Goal: Transaction & Acquisition: Purchase product/service

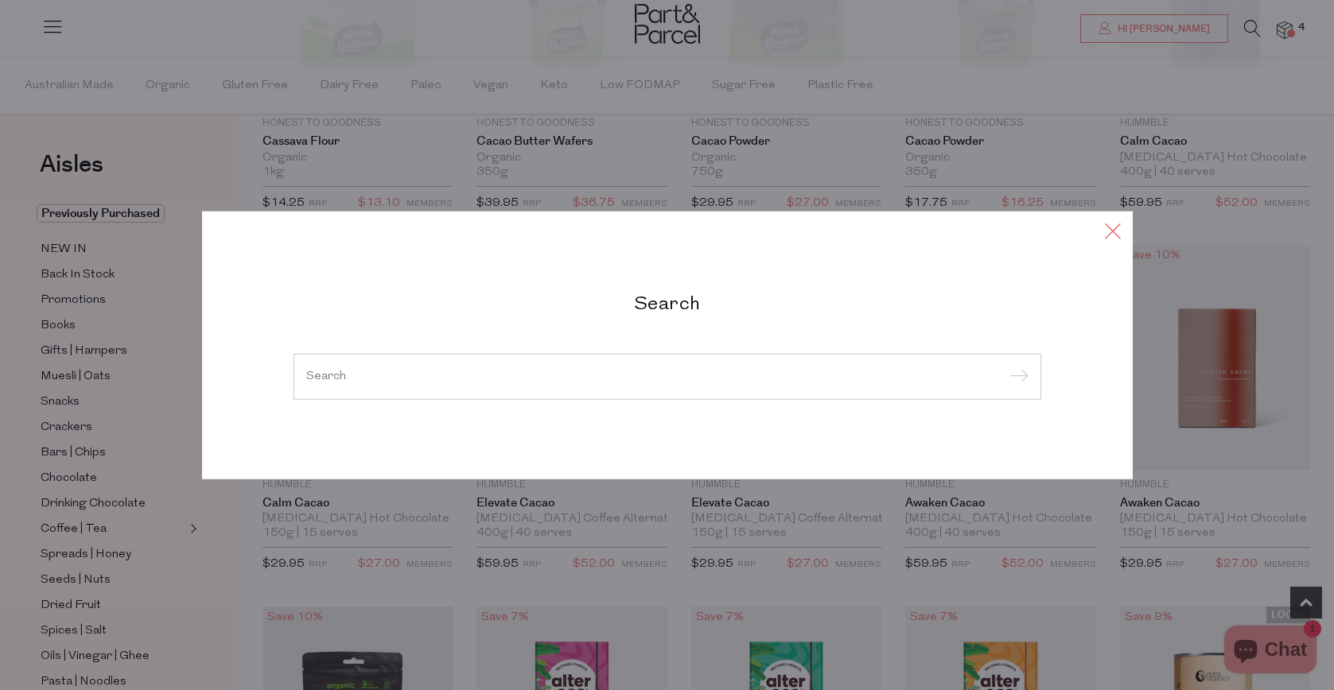
click at [1112, 231] on icon at bounding box center [1113, 231] width 24 height 23
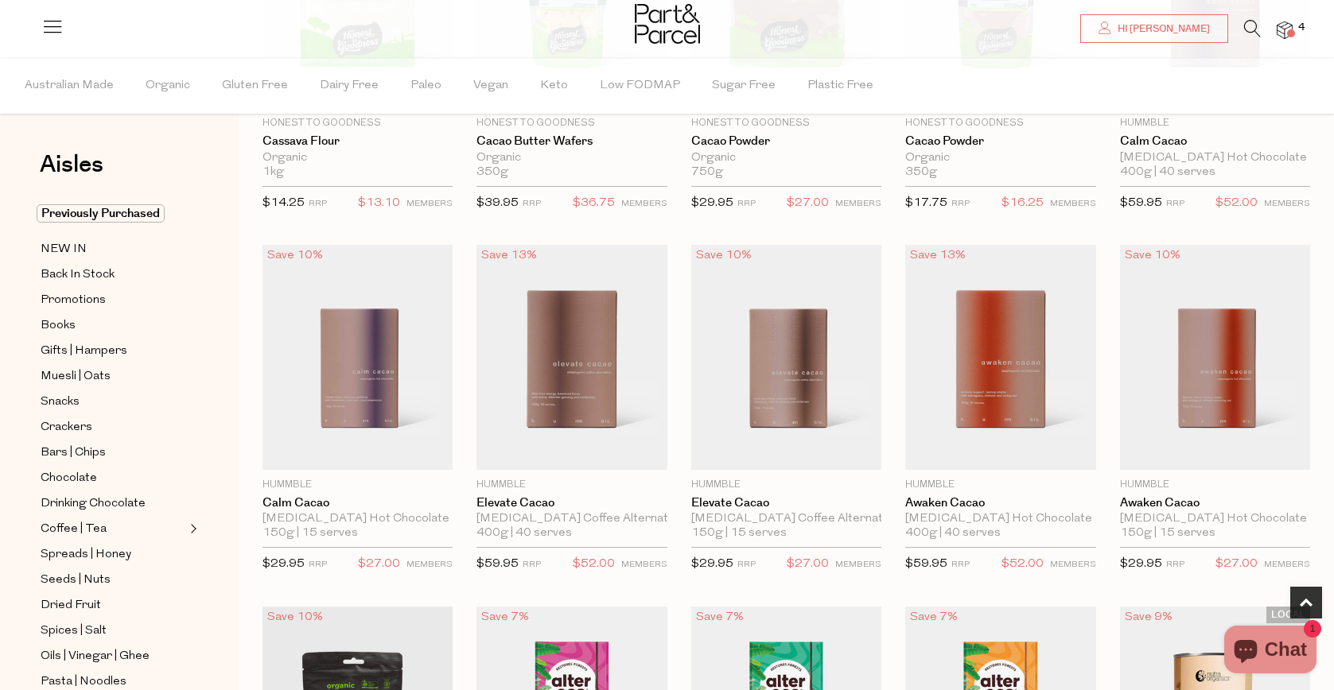
click at [1254, 33] on icon at bounding box center [1252, 28] width 17 height 17
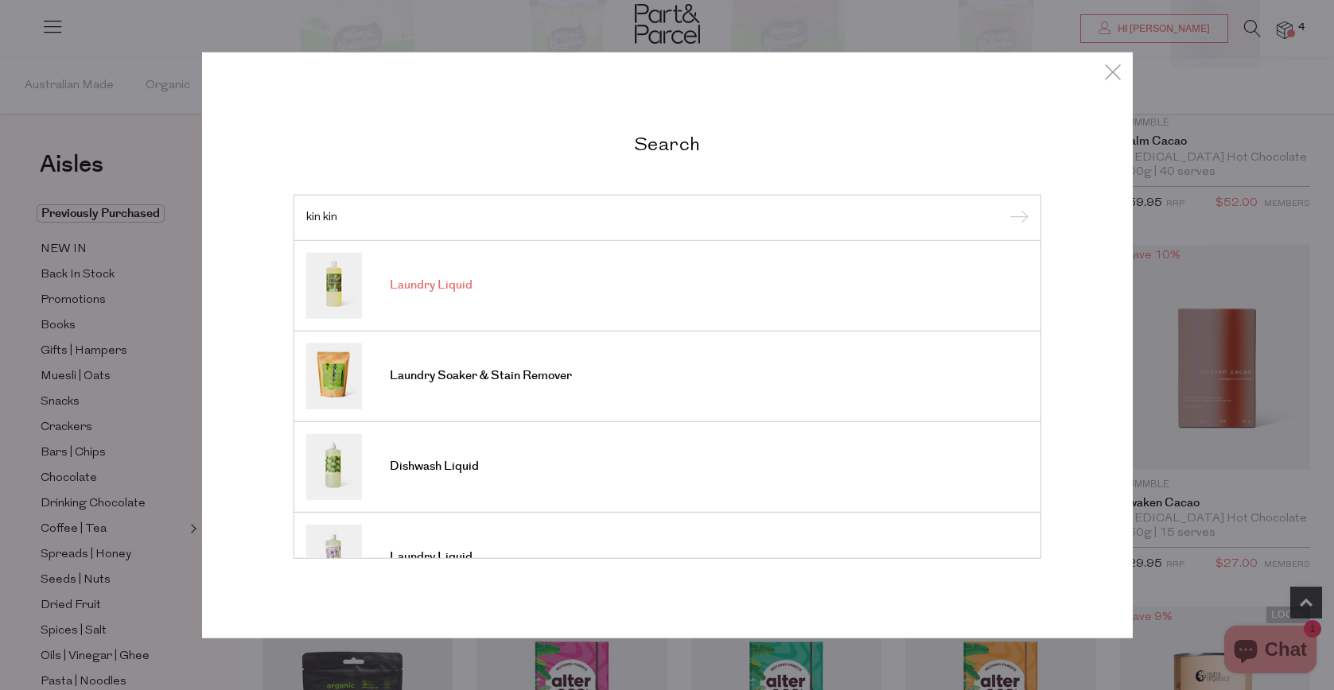
type input "kin kin"
click at [388, 266] on link "Laundry Liquid" at bounding box center [667, 285] width 722 height 66
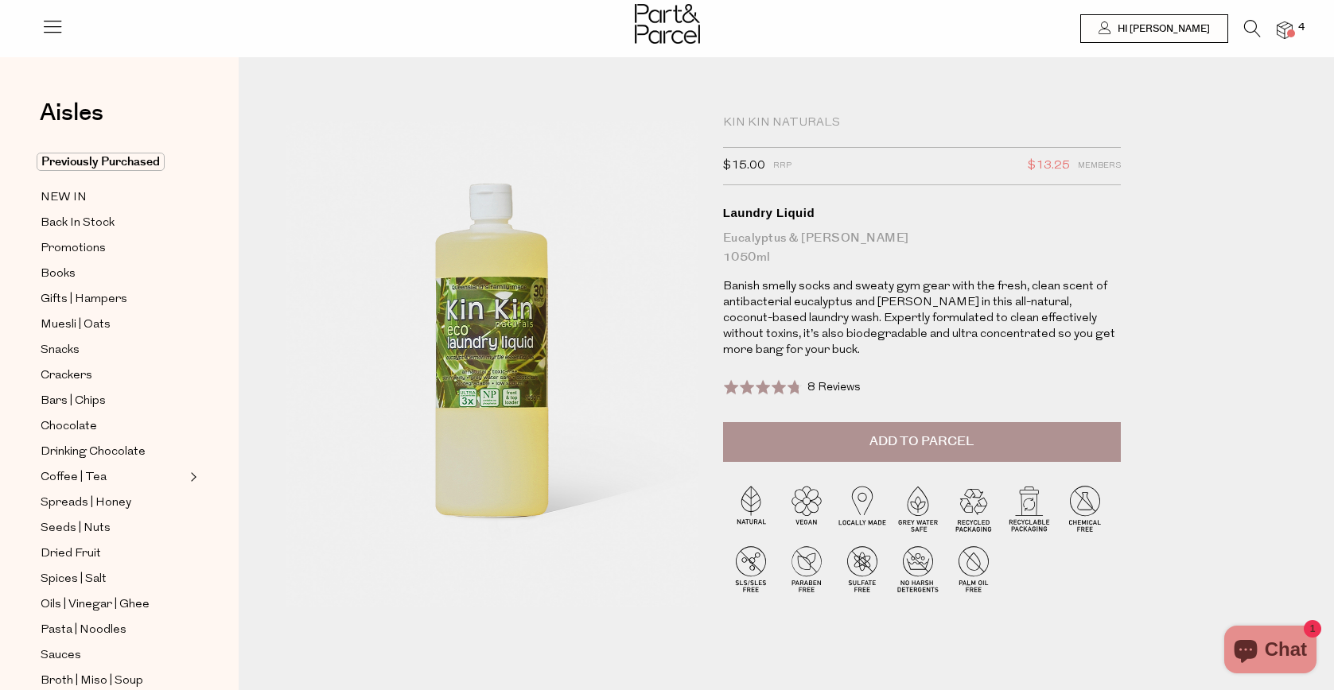
click at [1283, 30] on img at bounding box center [1285, 30] width 16 height 18
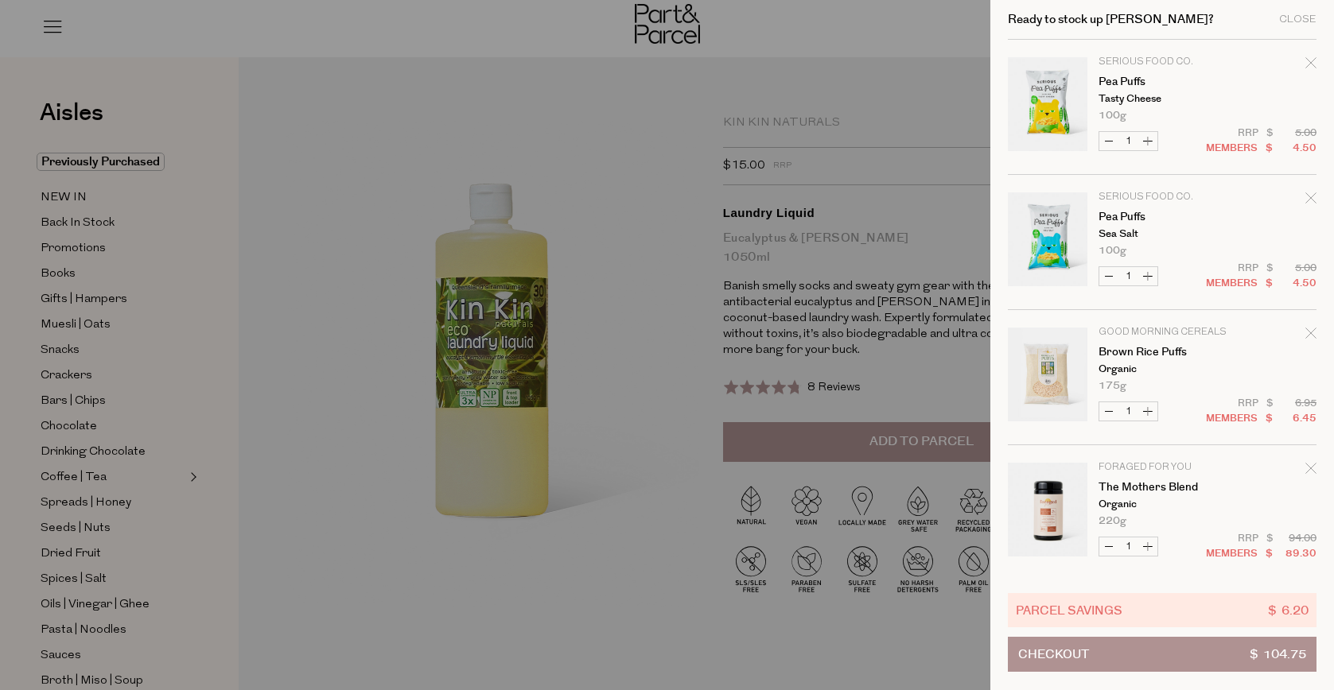
click at [635, 115] on div at bounding box center [667, 345] width 1334 height 690
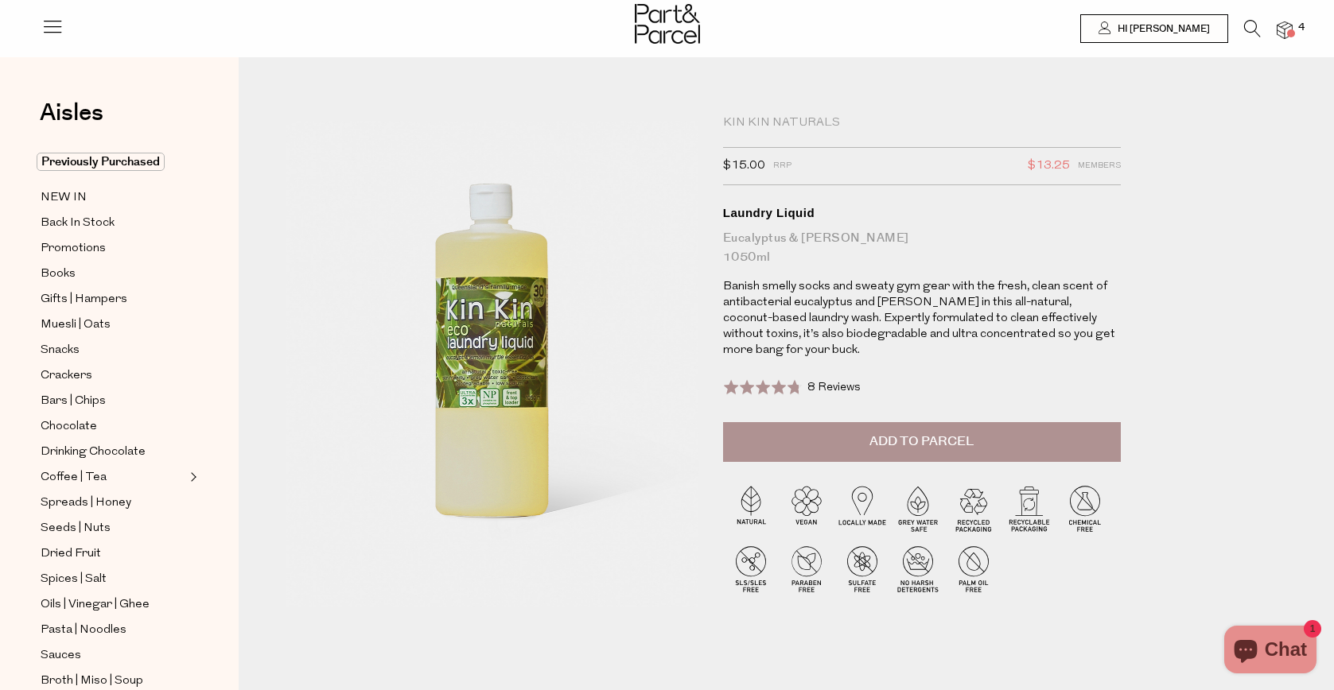
click at [1279, 43] on div at bounding box center [667, 26] width 1334 height 52
click at [1287, 34] on span at bounding box center [1291, 33] width 8 height 8
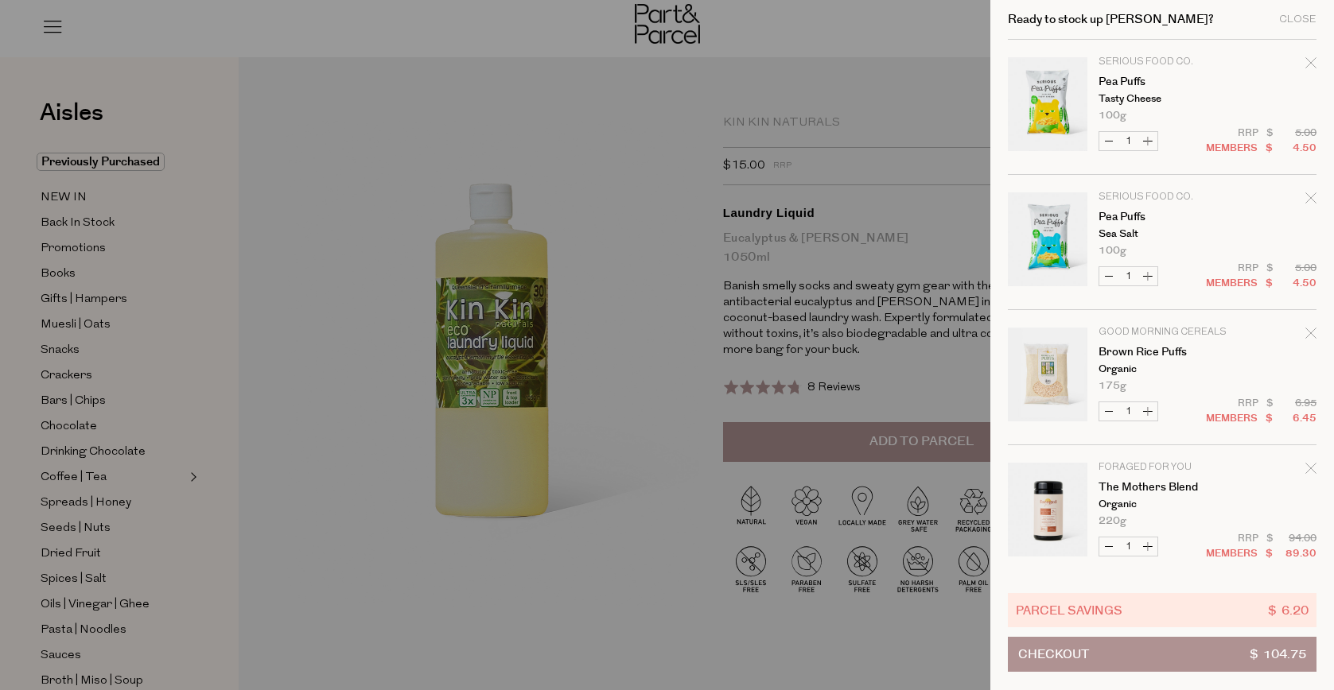
scroll to position [6, 0]
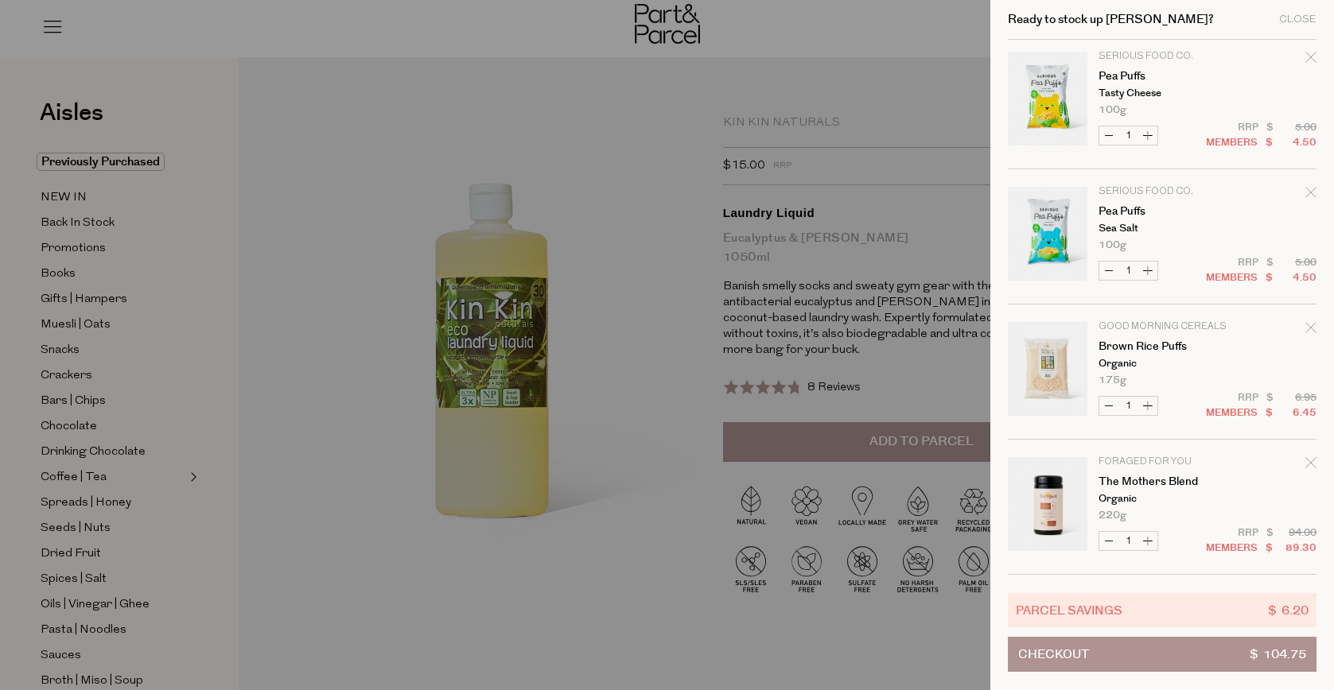
click at [1067, 661] on span "Checkout" at bounding box center [1053, 654] width 71 height 33
